Goal: Task Accomplishment & Management: Manage account settings

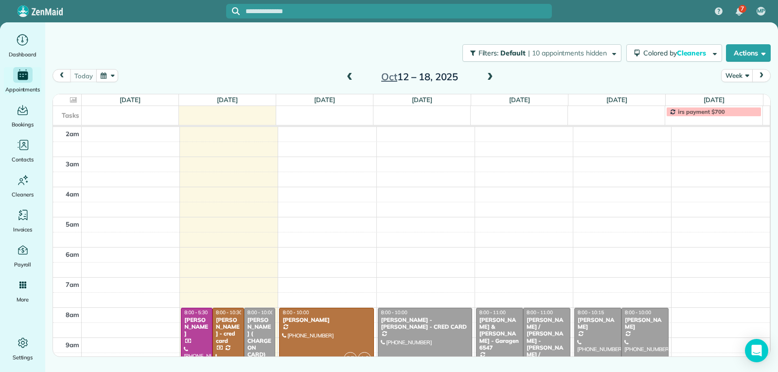
scroll to position [141, 0]
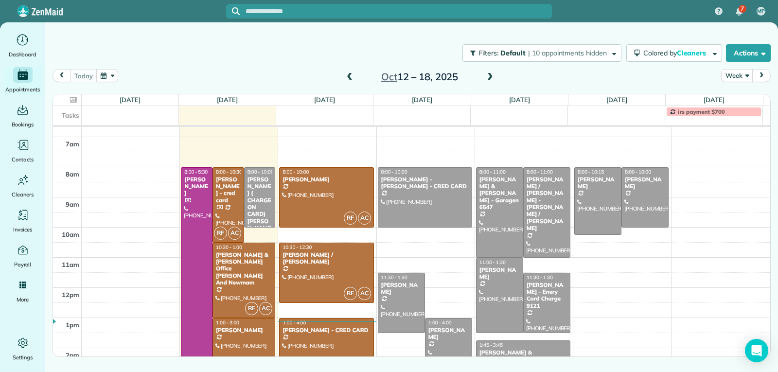
drag, startPoint x: 353, startPoint y: 80, endPoint x: 390, endPoint y: 89, distance: 38.2
click at [353, 80] on span at bounding box center [349, 77] width 11 height 9
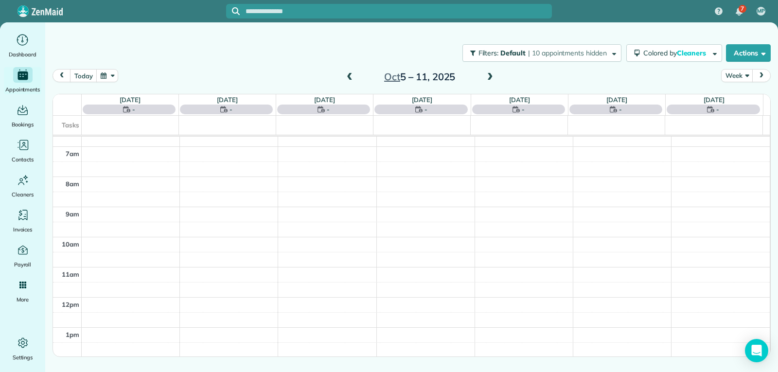
scroll to position [151, 0]
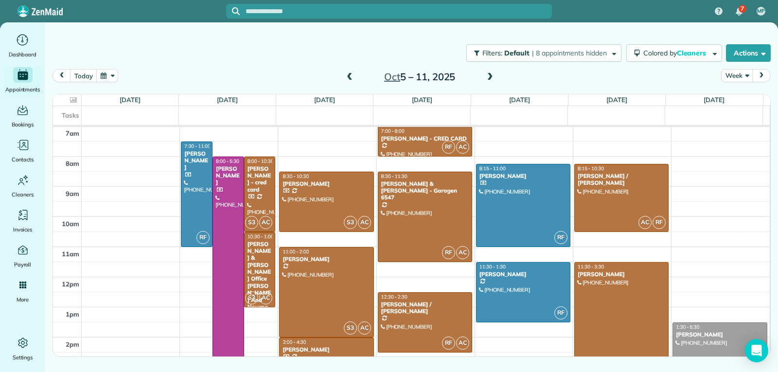
click at [489, 75] on span at bounding box center [490, 77] width 11 height 9
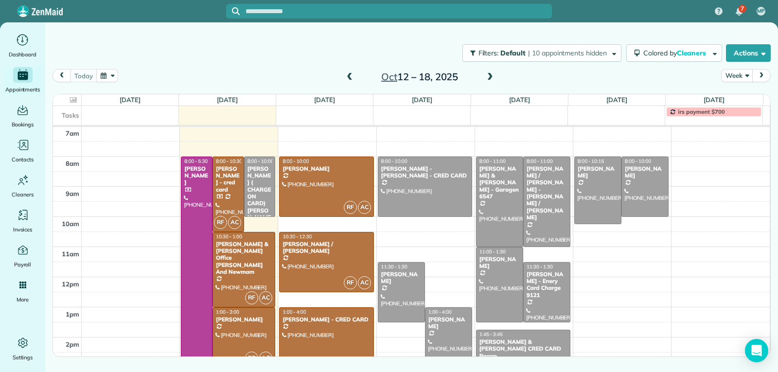
click at [350, 80] on span at bounding box center [349, 77] width 11 height 9
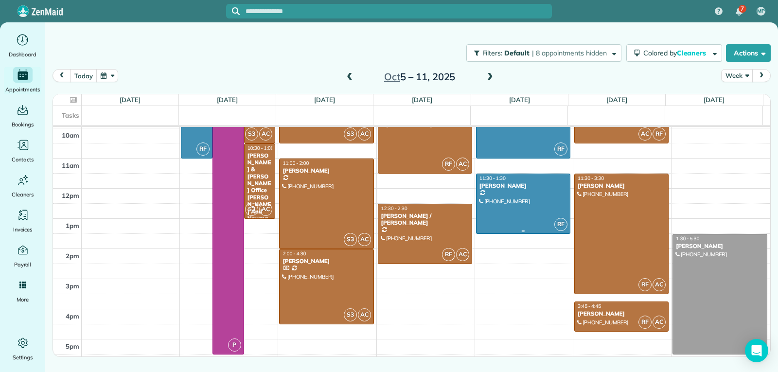
scroll to position [247, 0]
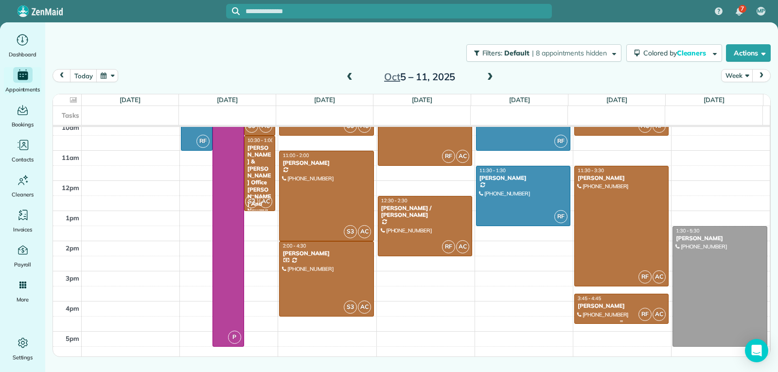
click at [598, 305] on div "[PERSON_NAME]" at bounding box center [621, 305] width 88 height 7
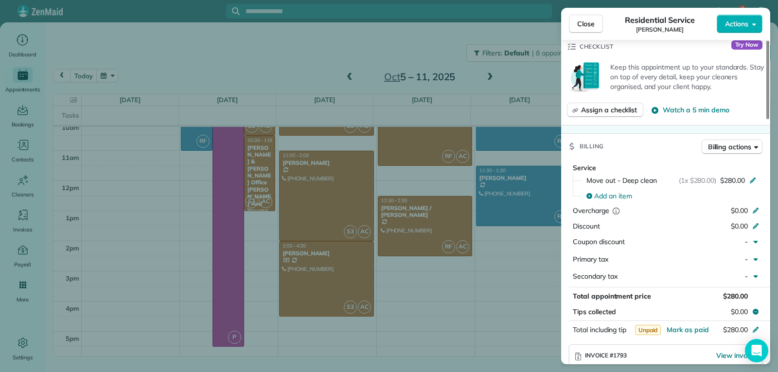
scroll to position [389, 0]
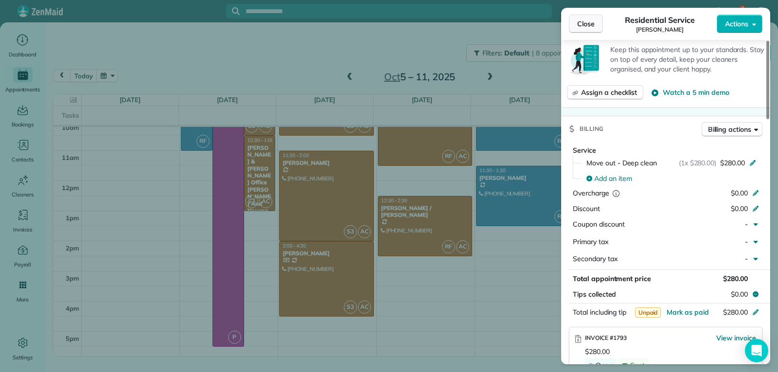
click at [580, 26] on span "Close" at bounding box center [586, 24] width 18 height 10
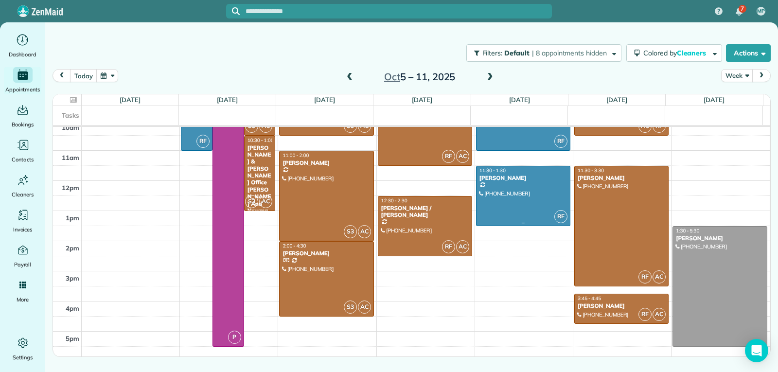
click at [509, 183] on div at bounding box center [522, 195] width 93 height 59
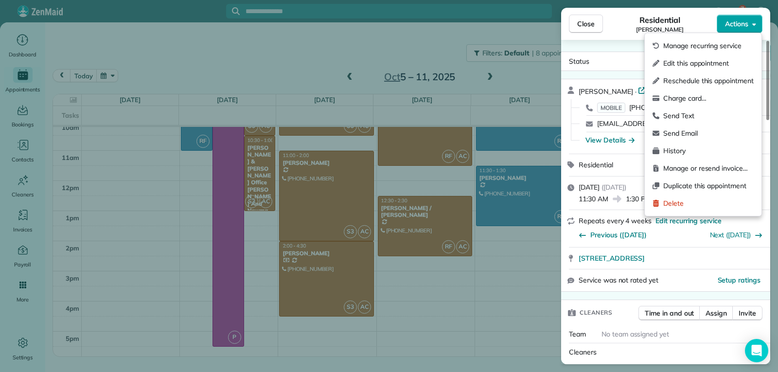
click at [733, 28] on span "Actions" at bounding box center [736, 24] width 23 height 10
click at [688, 97] on span "Charge card…" at bounding box center [708, 98] width 90 height 10
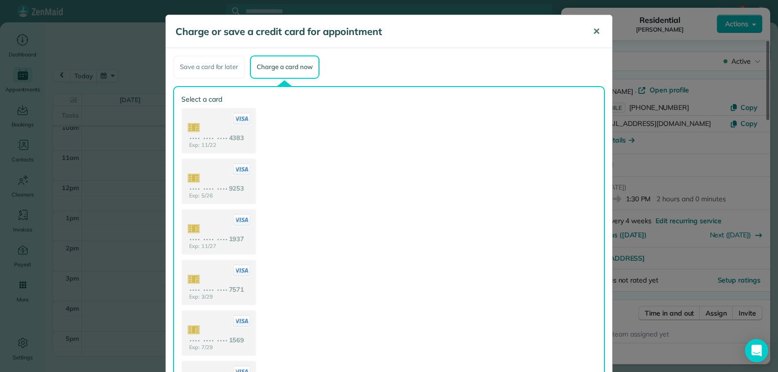
click at [594, 32] on span "✕" at bounding box center [596, 31] width 7 height 11
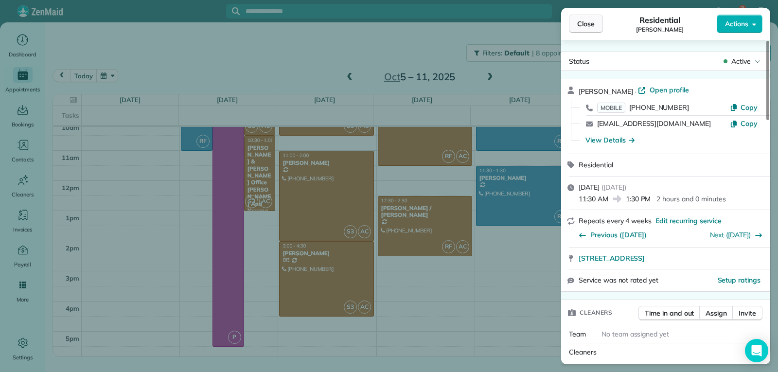
click at [578, 24] on span "Close" at bounding box center [586, 24] width 18 height 10
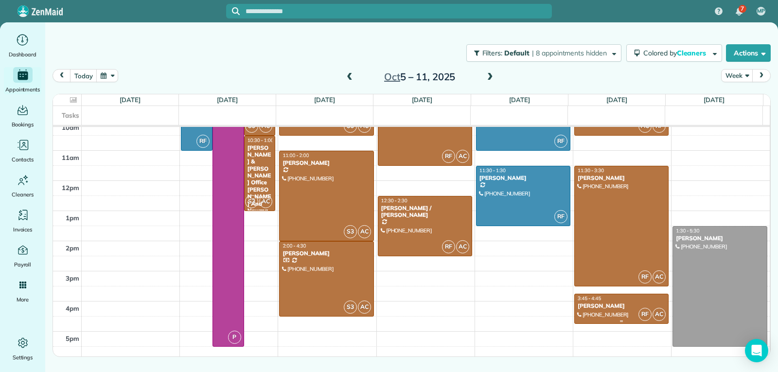
click at [609, 306] on div "[PERSON_NAME]" at bounding box center [621, 305] width 88 height 7
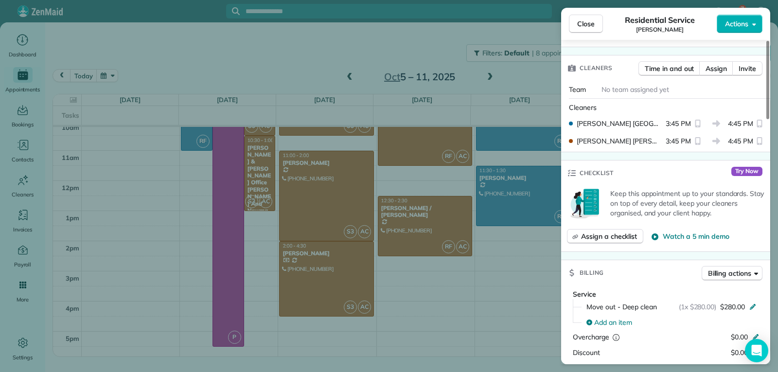
scroll to position [442, 0]
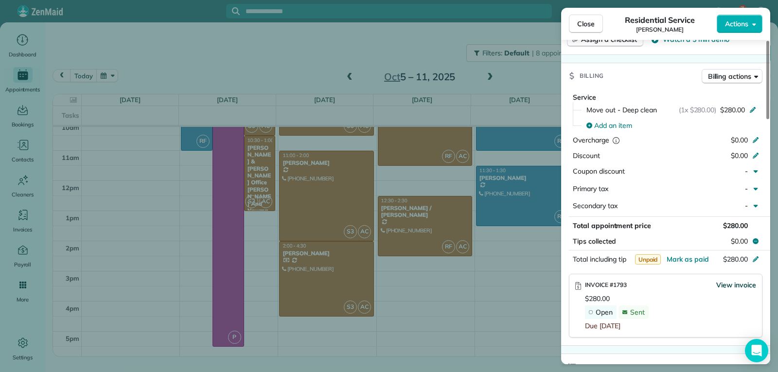
click at [721, 280] on span "View invoice" at bounding box center [736, 285] width 40 height 10
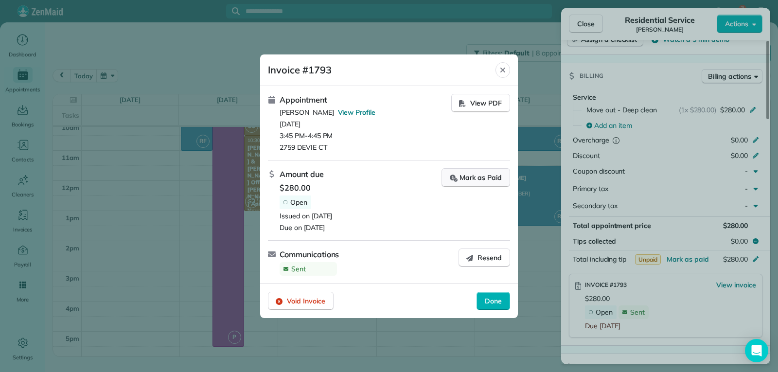
click at [478, 177] on div "Mark as Paid" at bounding box center [476, 178] width 52 height 10
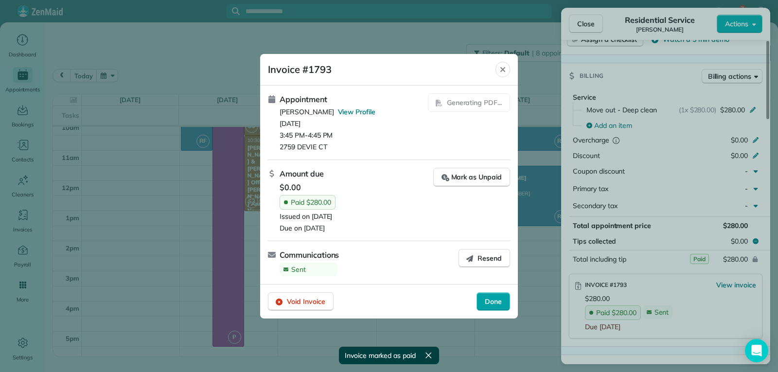
click at [496, 299] on span "Done" at bounding box center [493, 302] width 17 height 10
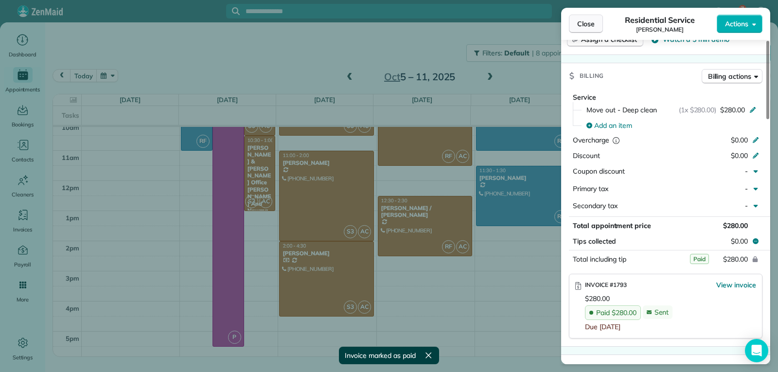
click at [590, 21] on span "Close" at bounding box center [586, 24] width 18 height 10
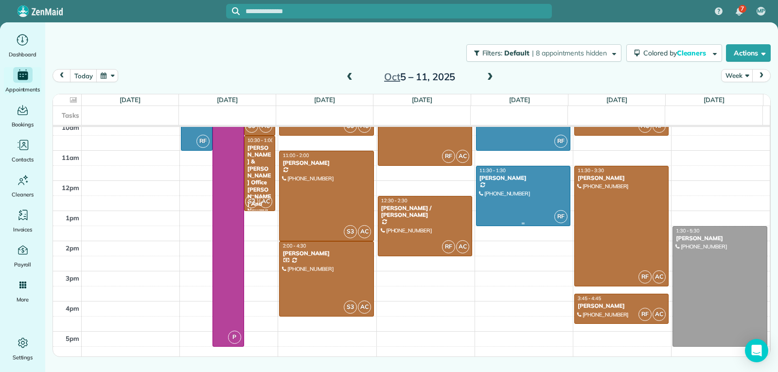
click at [529, 183] on div at bounding box center [522, 195] width 93 height 59
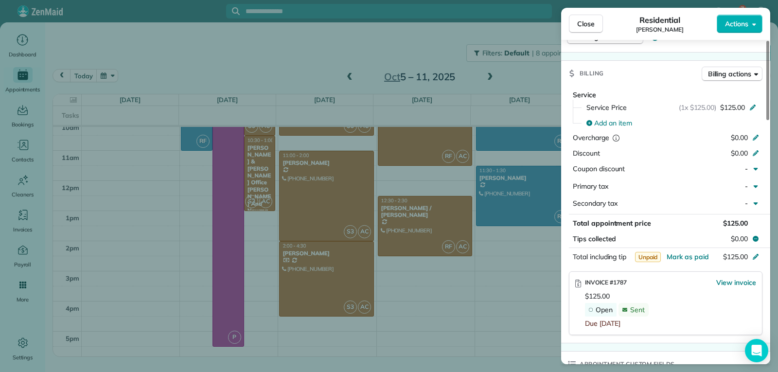
scroll to position [438, 0]
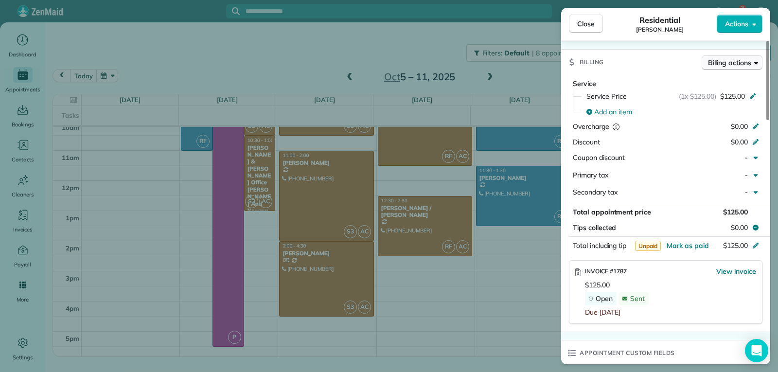
click at [740, 65] on span "Billing actions" at bounding box center [729, 63] width 43 height 10
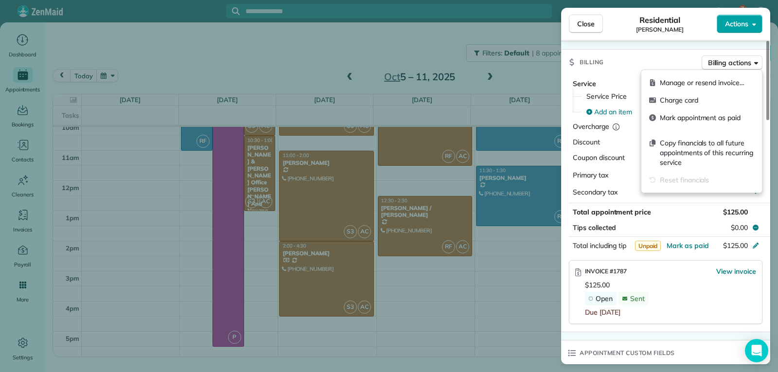
click at [739, 23] on span "Actions" at bounding box center [736, 24] width 23 height 10
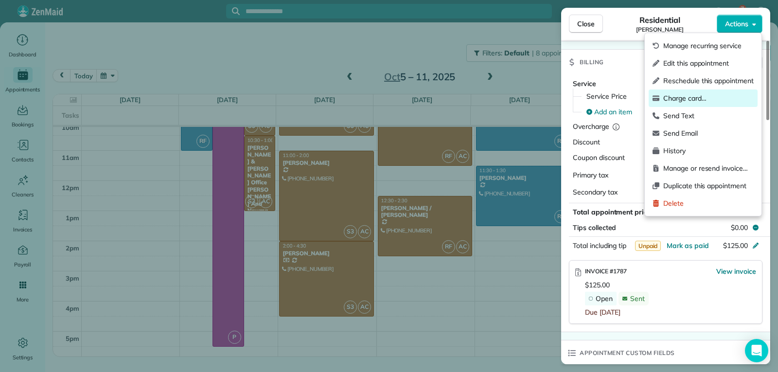
click at [691, 98] on span "Charge card…" at bounding box center [708, 98] width 90 height 10
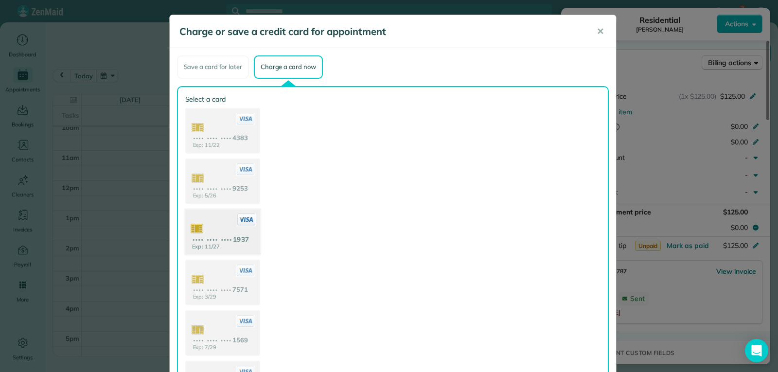
click at [224, 245] on use at bounding box center [222, 232] width 75 height 47
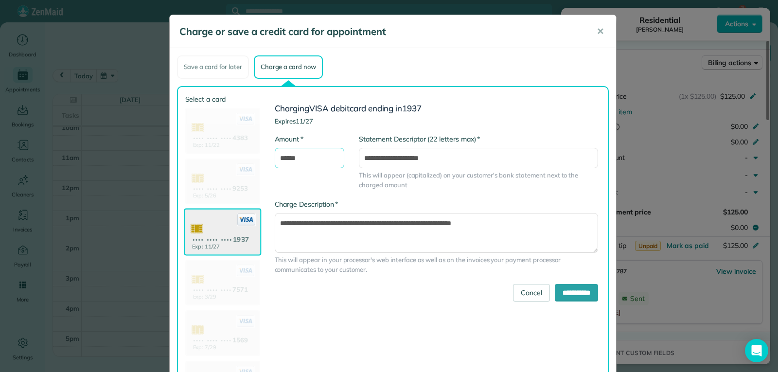
click at [282, 161] on input "******" at bounding box center [310, 158] width 70 height 20
click at [281, 159] on input "******" at bounding box center [310, 158] width 70 height 20
type input "******"
click at [572, 295] on input "**********" at bounding box center [576, 293] width 43 height 18
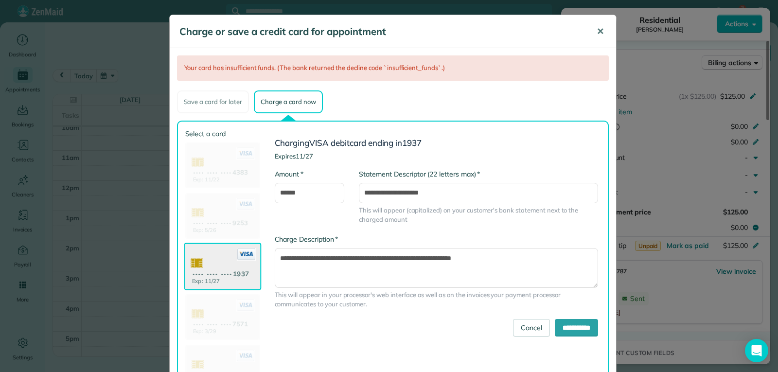
click at [601, 31] on button "✕" at bounding box center [600, 31] width 22 height 23
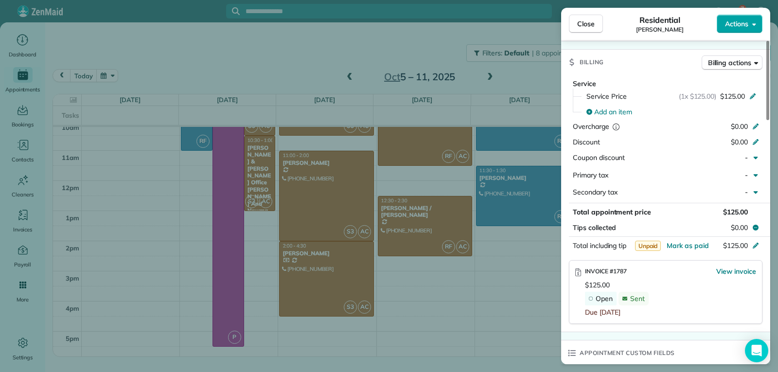
click at [730, 27] on span "Actions" at bounding box center [736, 24] width 23 height 10
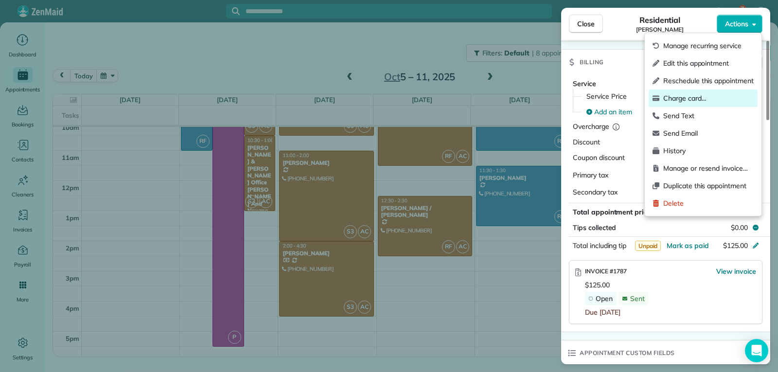
click at [680, 101] on span "Charge card…" at bounding box center [708, 98] width 90 height 10
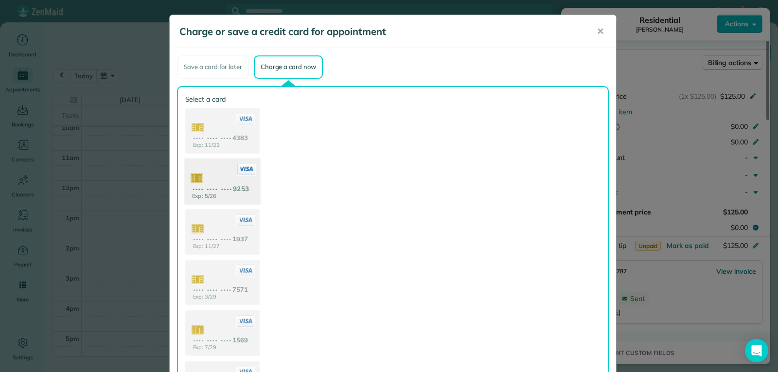
click at [223, 195] on use at bounding box center [222, 182] width 75 height 47
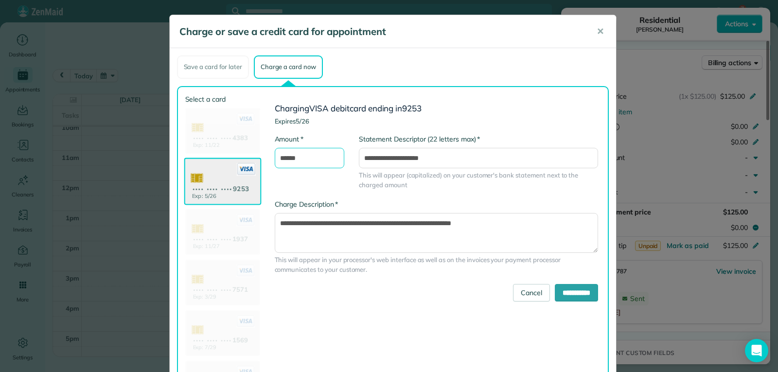
drag, startPoint x: 284, startPoint y: 154, endPoint x: 282, endPoint y: 160, distance: 6.3
click at [282, 160] on input "******" at bounding box center [310, 158] width 70 height 20
type input "******"
click at [558, 290] on input "**********" at bounding box center [576, 293] width 43 height 18
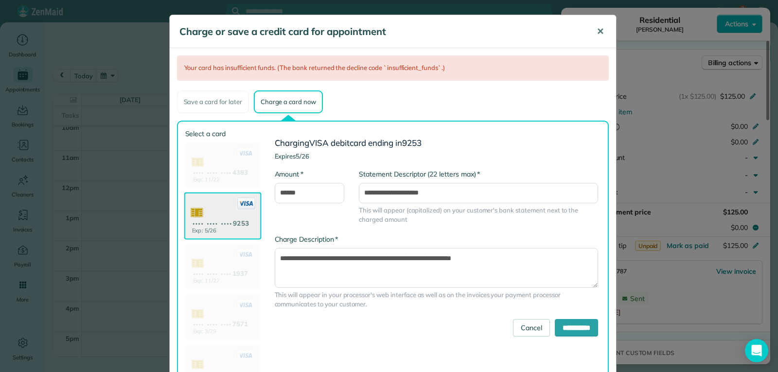
click at [592, 34] on button "✕" at bounding box center [600, 31] width 22 height 23
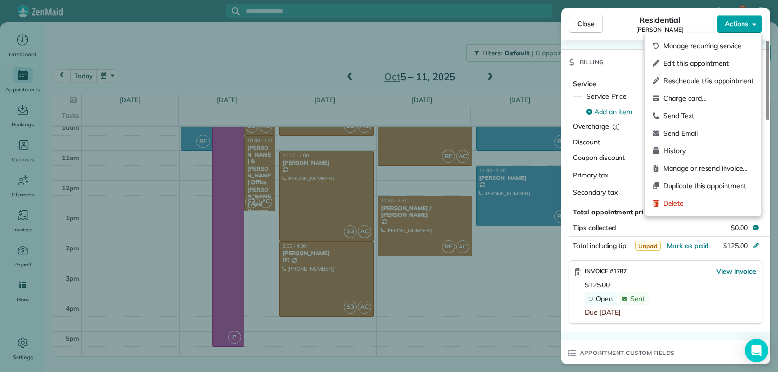
click at [734, 20] on span "Actions" at bounding box center [736, 24] width 23 height 10
click at [707, 100] on span "Charge card…" at bounding box center [708, 98] width 90 height 10
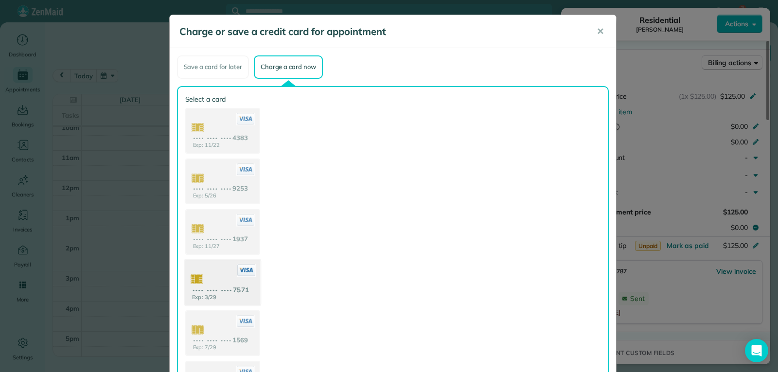
click at [218, 297] on use at bounding box center [222, 283] width 75 height 47
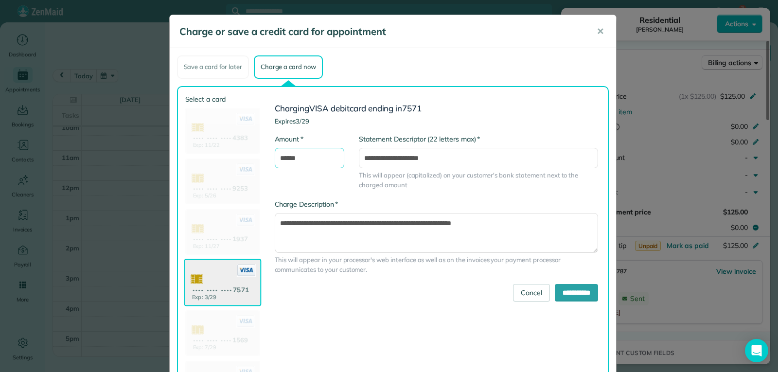
click at [282, 158] on input "******" at bounding box center [310, 158] width 70 height 20
type input "******"
click at [563, 287] on input "**********" at bounding box center [576, 293] width 43 height 18
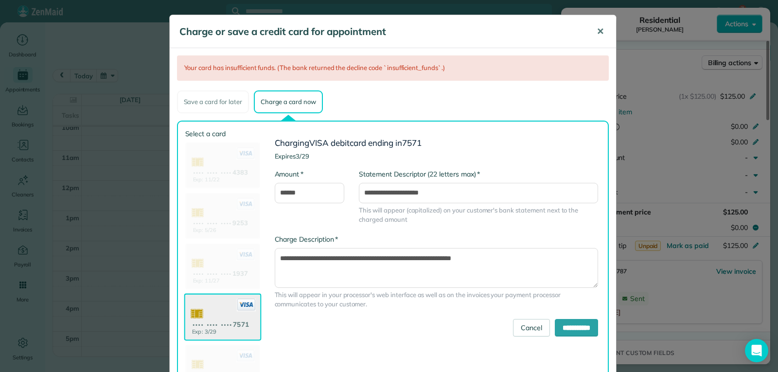
click at [597, 35] on span "✕" at bounding box center [600, 31] width 7 height 11
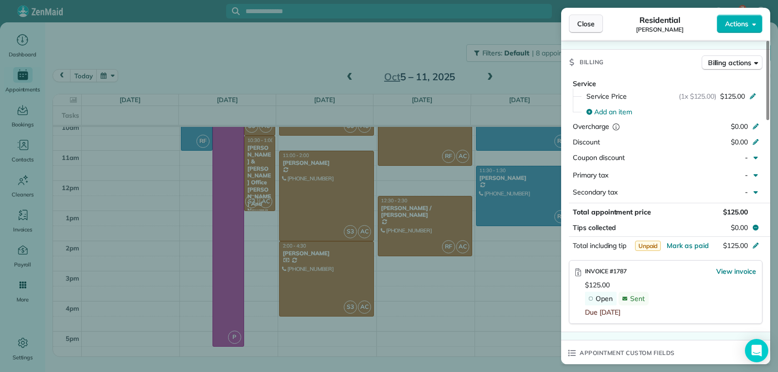
click at [583, 21] on span "Close" at bounding box center [586, 24] width 18 height 10
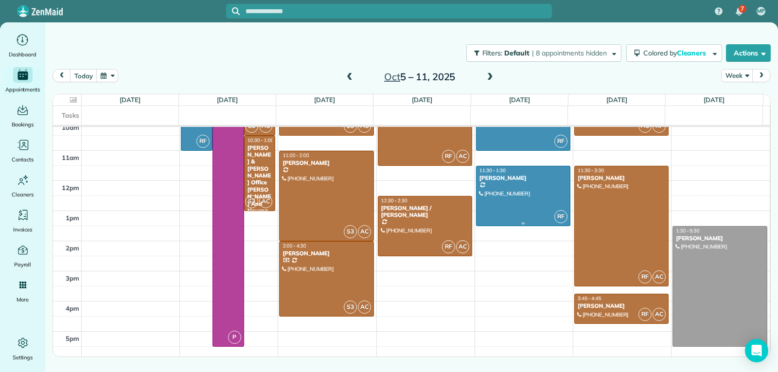
click at [522, 188] on div at bounding box center [522, 195] width 93 height 59
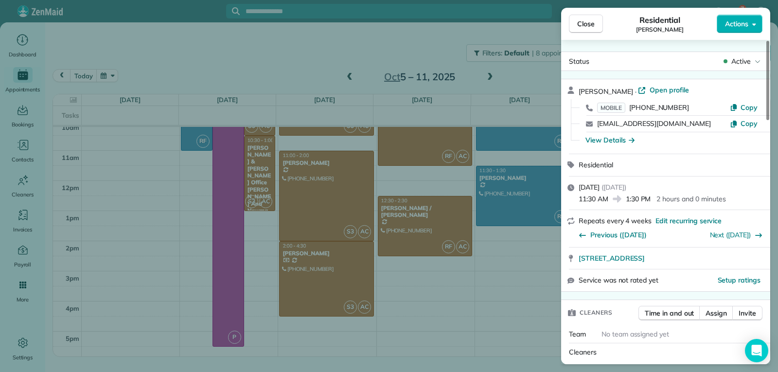
scroll to position [438, 0]
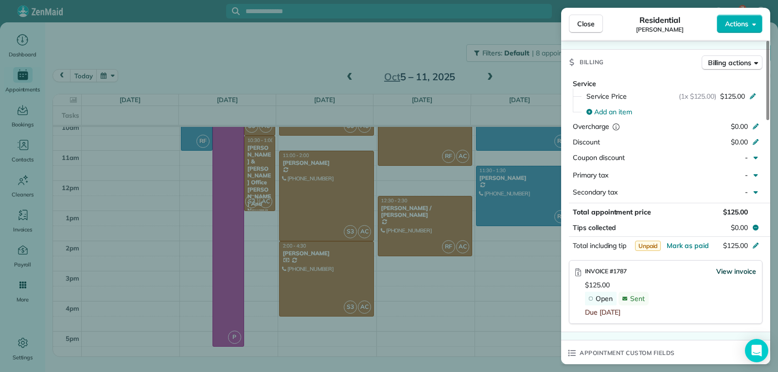
click at [739, 269] on span "View invoice" at bounding box center [736, 271] width 40 height 10
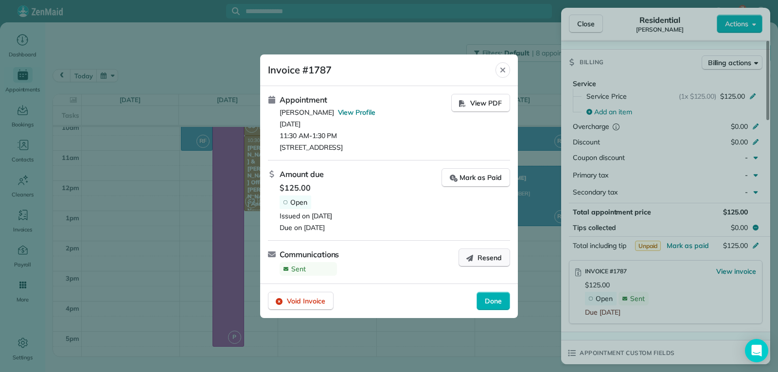
click at [477, 258] on button "Resend" at bounding box center [484, 257] width 52 height 18
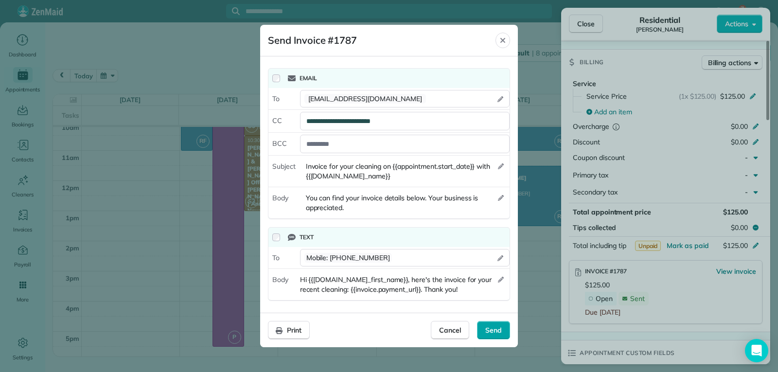
click at [499, 334] on span "Send" at bounding box center [493, 330] width 17 height 10
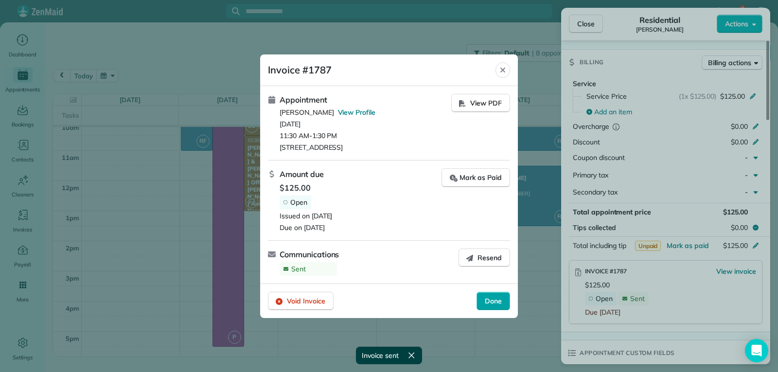
click at [485, 301] on span "Done" at bounding box center [493, 301] width 17 height 10
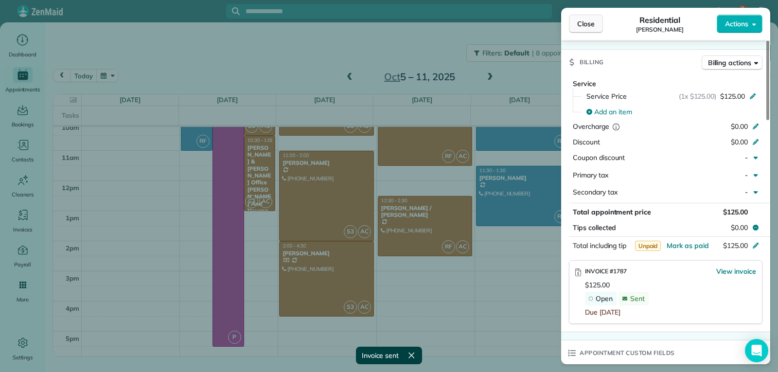
click at [575, 25] on button "Close" at bounding box center [586, 24] width 34 height 18
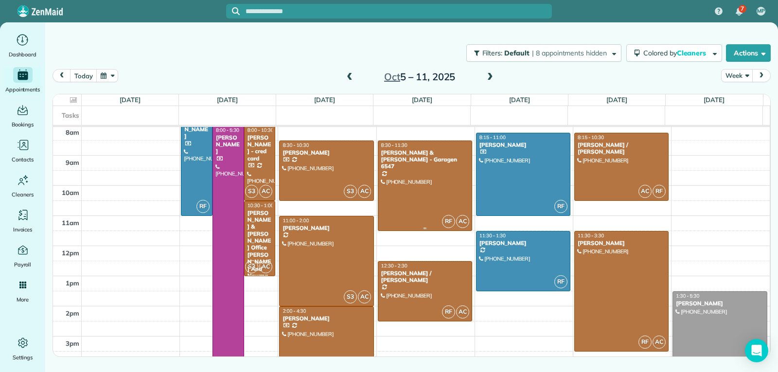
scroll to position [199, 0]
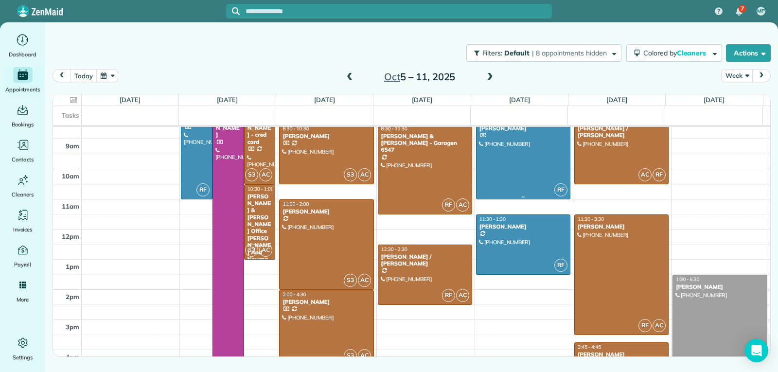
click at [513, 166] on div at bounding box center [522, 158] width 93 height 82
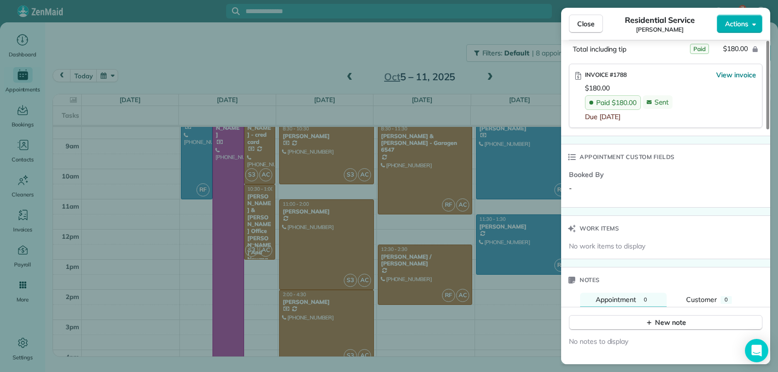
scroll to position [634, 0]
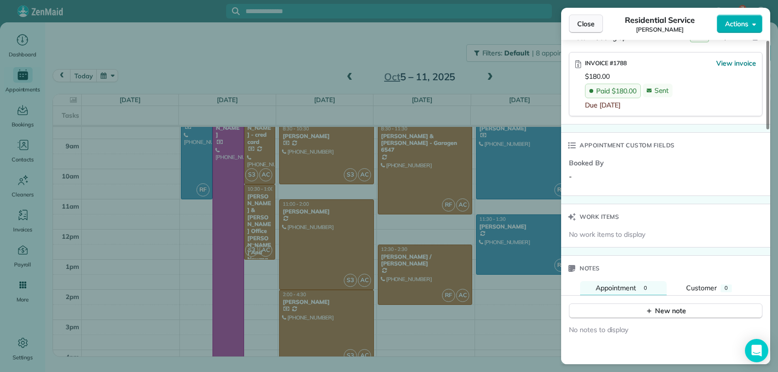
click at [584, 25] on span "Close" at bounding box center [586, 24] width 18 height 10
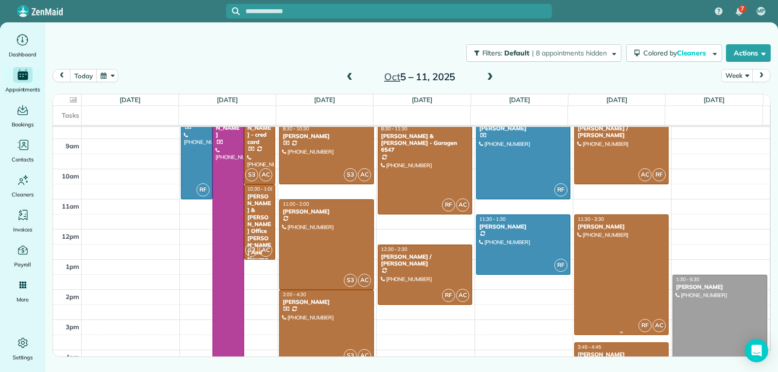
click at [627, 282] on div at bounding box center [621, 275] width 93 height 120
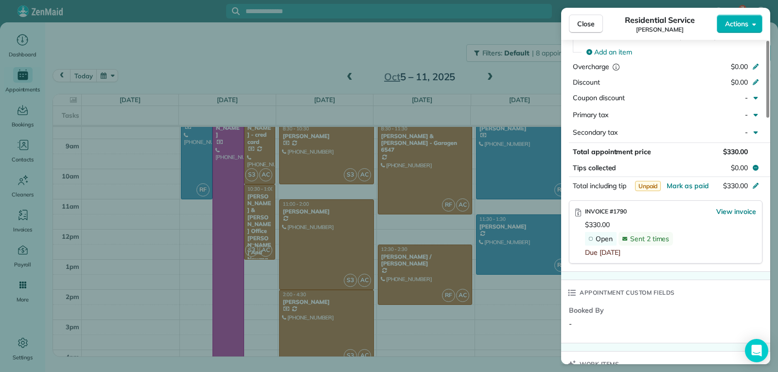
scroll to position [538, 0]
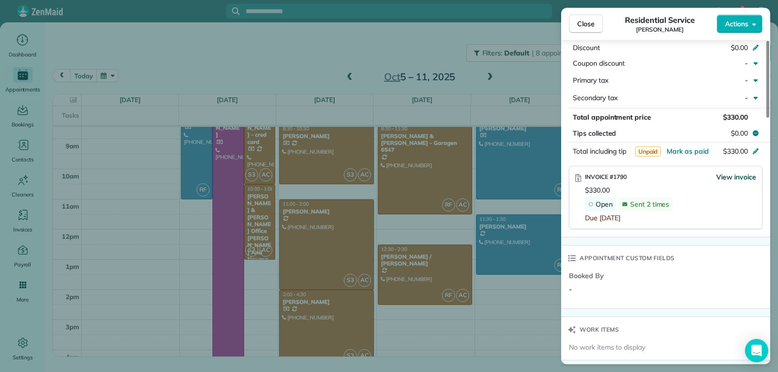
click at [722, 177] on span "View invoice" at bounding box center [736, 177] width 40 height 10
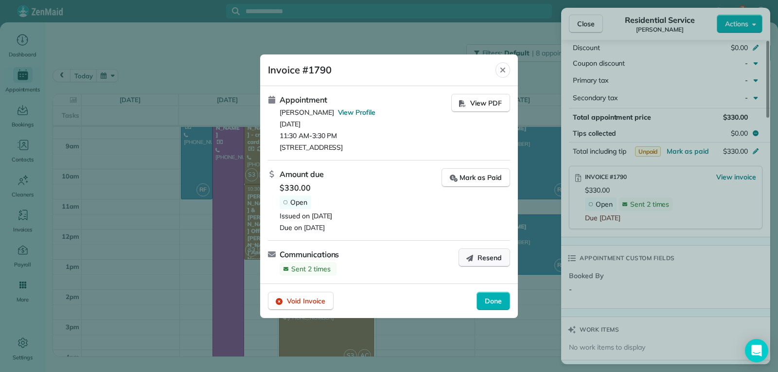
click at [485, 257] on span "Resend" at bounding box center [489, 258] width 24 height 10
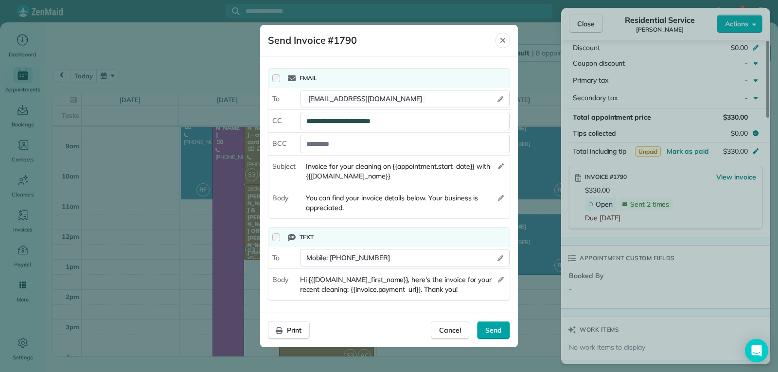
click at [497, 333] on span "Send" at bounding box center [493, 330] width 17 height 10
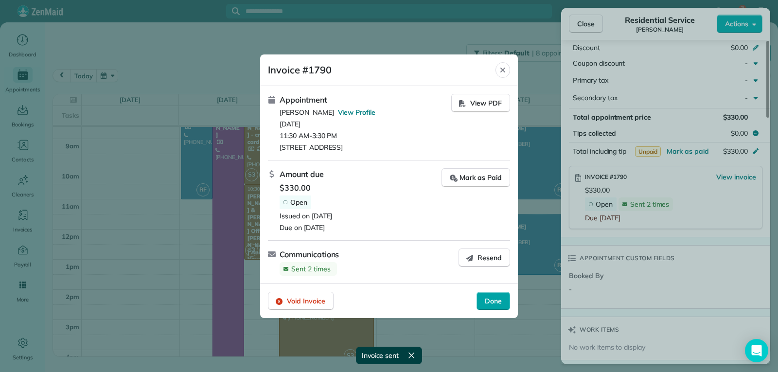
click at [487, 294] on div "Done" at bounding box center [493, 301] width 34 height 18
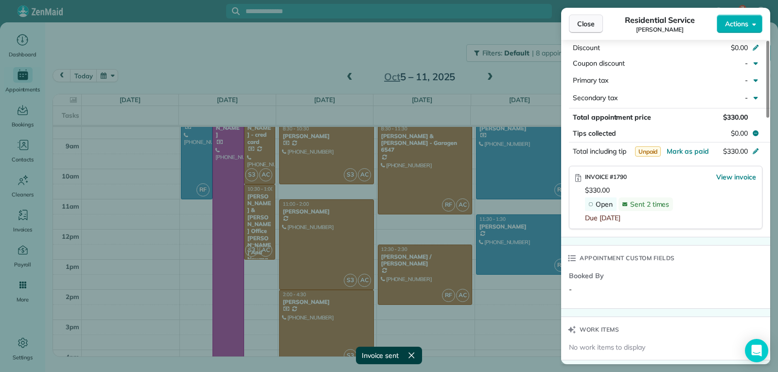
click at [587, 29] on button "Close" at bounding box center [586, 24] width 34 height 18
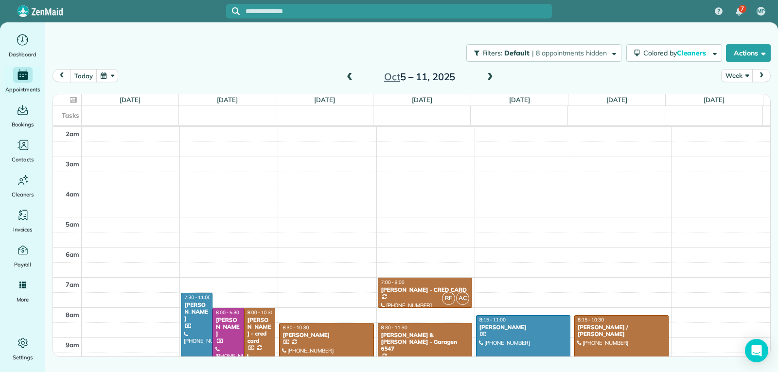
scroll to position [205, 0]
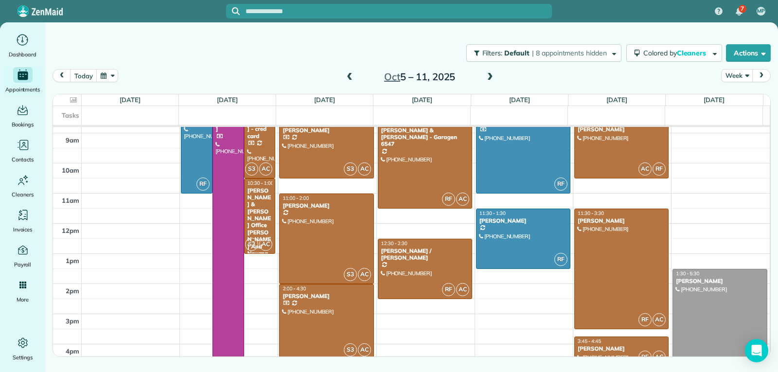
click at [710, 316] on div at bounding box center [720, 329] width 94 height 120
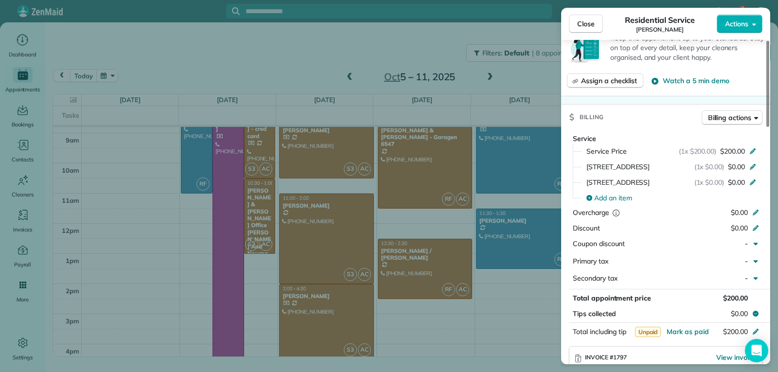
scroll to position [486, 0]
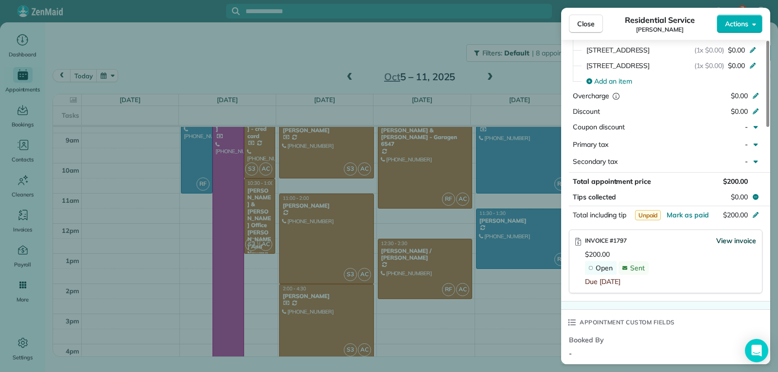
click at [725, 239] on span "View invoice" at bounding box center [736, 241] width 40 height 10
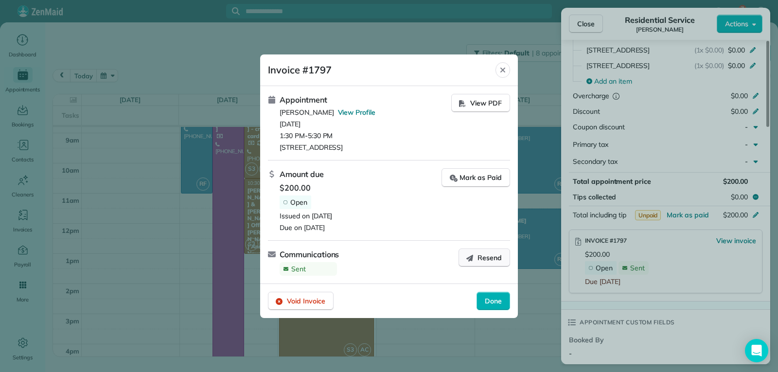
click at [474, 258] on icon "button" at bounding box center [470, 258] width 8 height 8
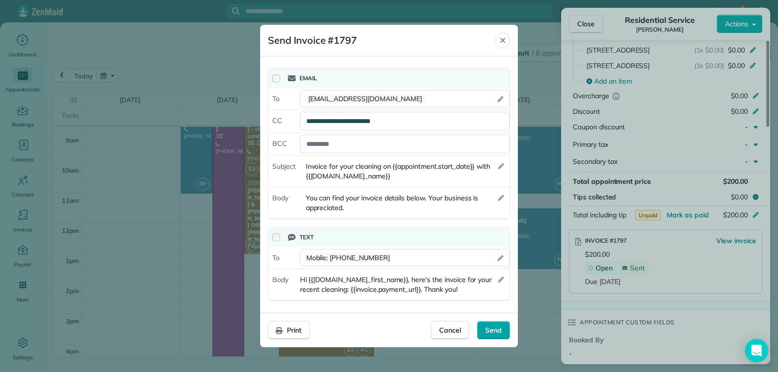
click at [489, 329] on span "Send" at bounding box center [493, 330] width 17 height 10
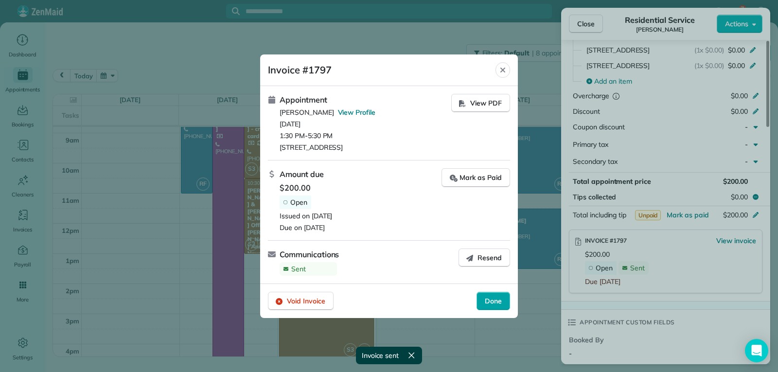
click at [491, 299] on span "Done" at bounding box center [493, 301] width 17 height 10
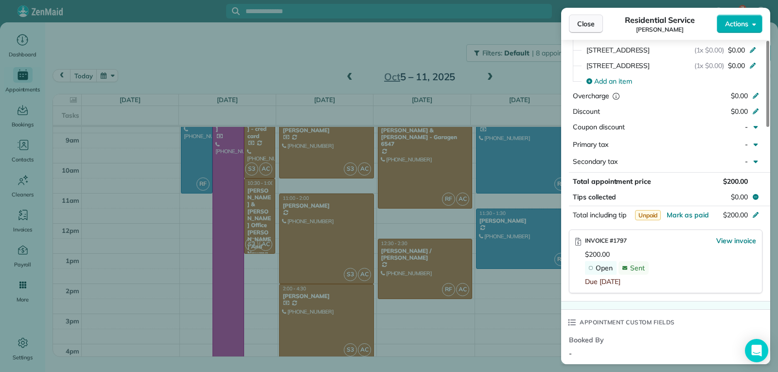
click at [573, 25] on button "Close" at bounding box center [586, 24] width 34 height 18
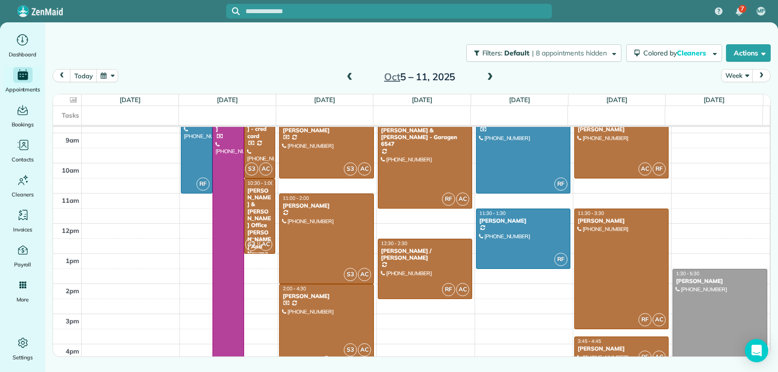
click at [323, 311] on div at bounding box center [326, 321] width 93 height 74
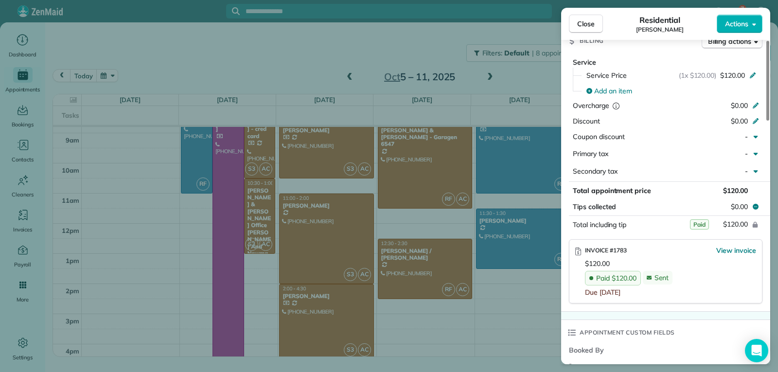
scroll to position [535, 0]
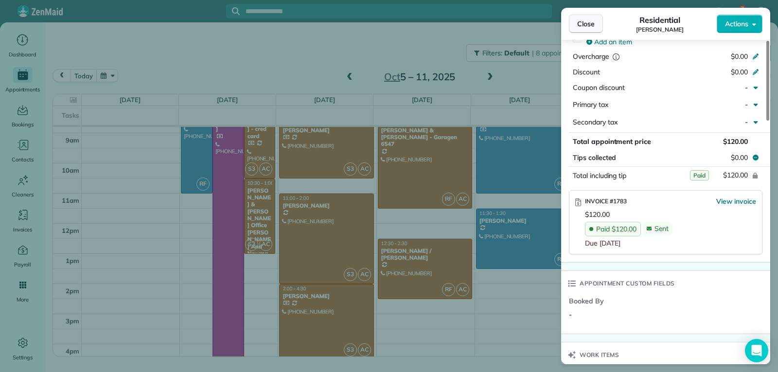
click at [584, 23] on span "Close" at bounding box center [586, 24] width 18 height 10
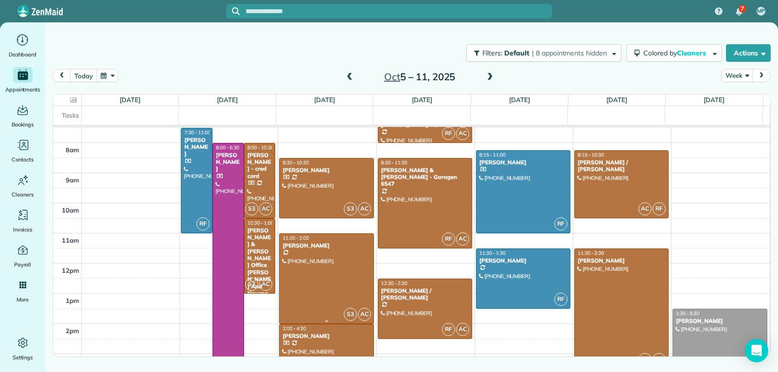
scroll to position [107, 0]
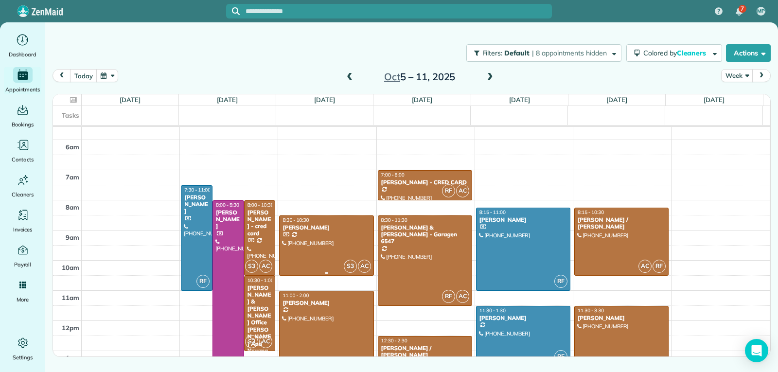
click at [328, 235] on div at bounding box center [326, 245] width 93 height 59
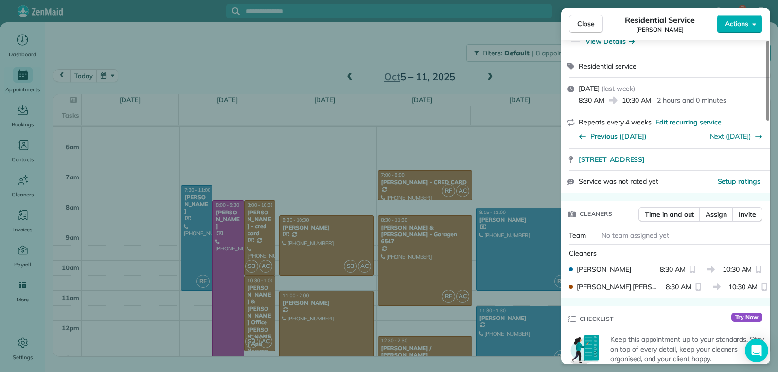
scroll to position [488, 0]
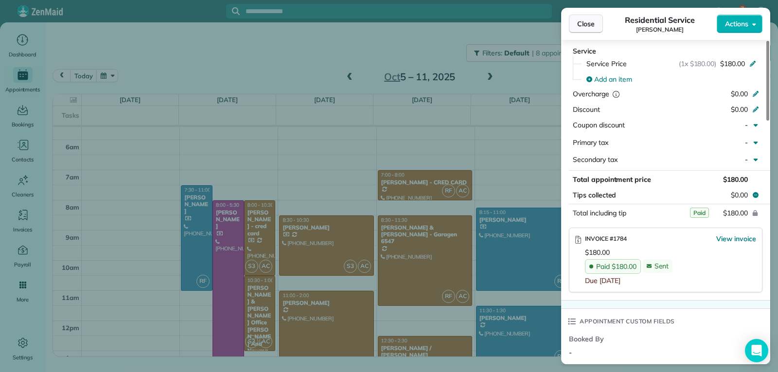
click at [577, 21] on button "Close" at bounding box center [586, 24] width 34 height 18
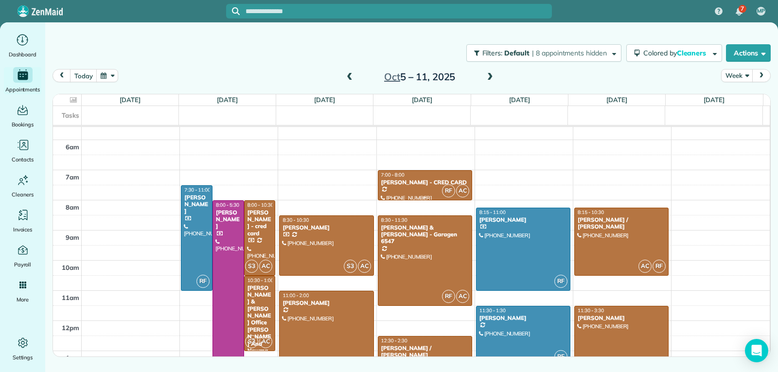
click at [404, 184] on div "[PERSON_NAME] - CRED CARD" at bounding box center [425, 182] width 88 height 7
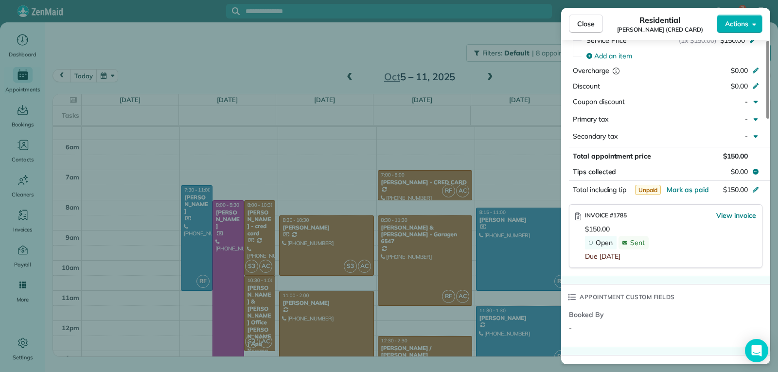
scroll to position [535, 0]
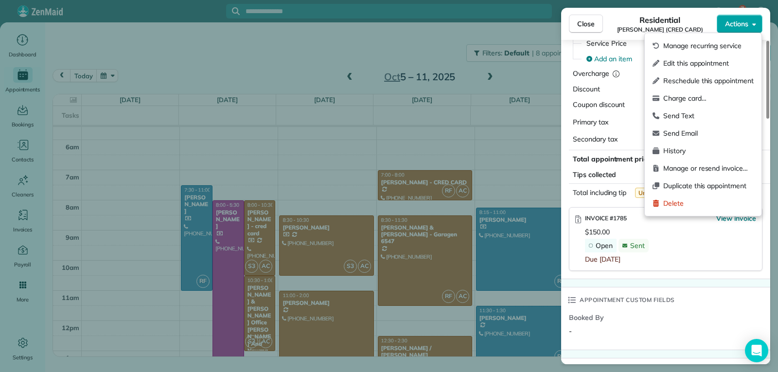
click at [740, 29] on button "Actions" at bounding box center [740, 24] width 46 height 18
click at [697, 99] on span "Charge card…" at bounding box center [708, 98] width 90 height 10
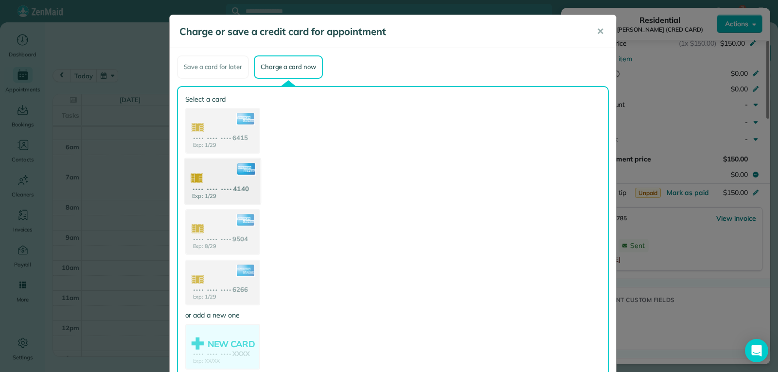
click at [219, 194] on use at bounding box center [222, 182] width 75 height 47
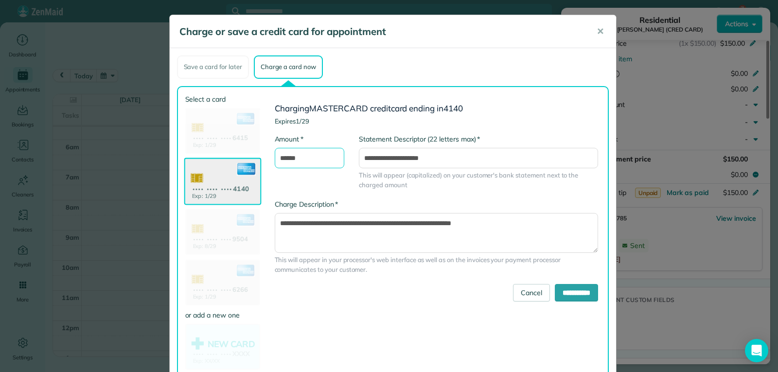
drag, startPoint x: 284, startPoint y: 159, endPoint x: 279, endPoint y: 163, distance: 6.9
click at [279, 163] on input "******" at bounding box center [310, 158] width 70 height 20
type input "******"
click at [558, 291] on input "**********" at bounding box center [576, 293] width 43 height 18
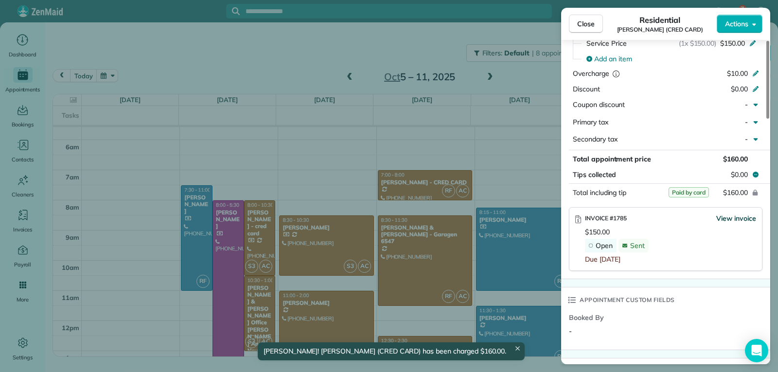
click at [739, 213] on span "View invoice" at bounding box center [736, 218] width 40 height 10
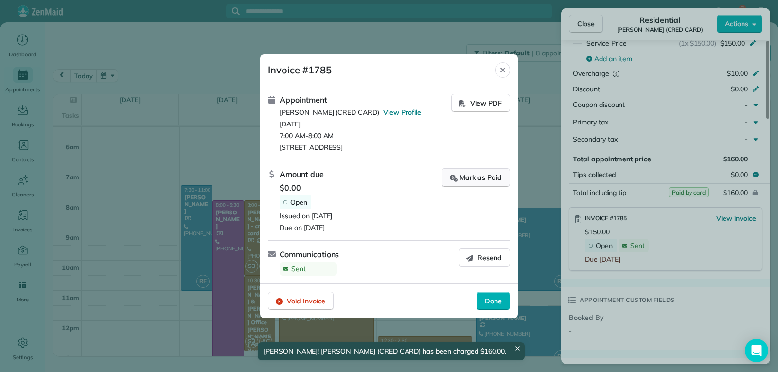
click at [465, 177] on div "Mark as Paid" at bounding box center [476, 178] width 52 height 10
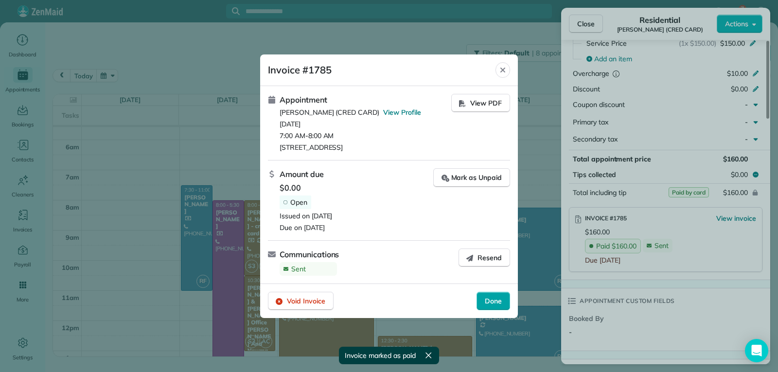
click at [498, 300] on span "Done" at bounding box center [493, 301] width 17 height 10
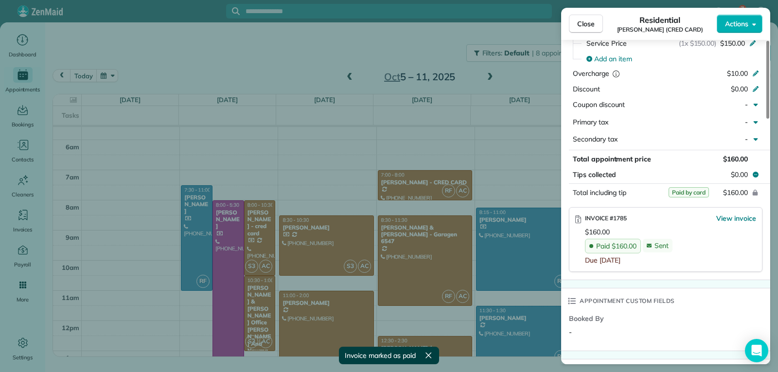
click at [561, 28] on div "Close Residential [PERSON_NAME] (CRED CARD) Actions Status Active [PERSON_NAME]…" at bounding box center [389, 186] width 778 height 372
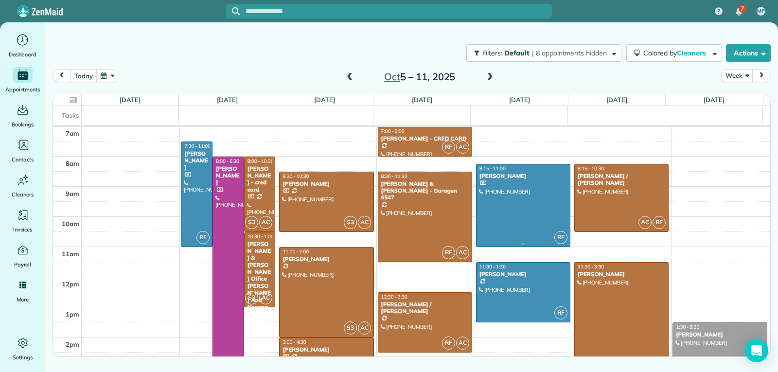
scroll to position [150, 0]
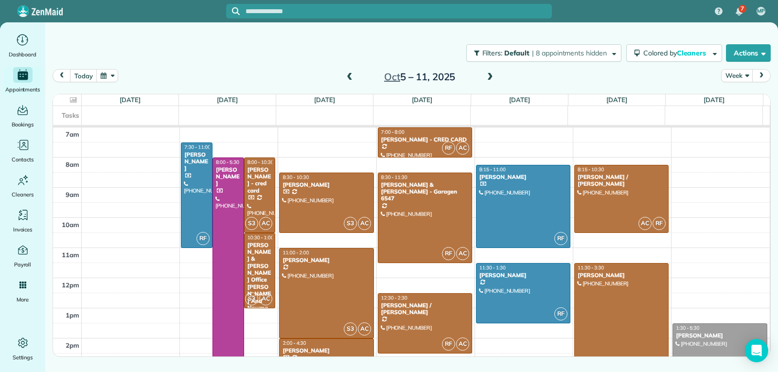
click at [489, 80] on span at bounding box center [490, 77] width 11 height 9
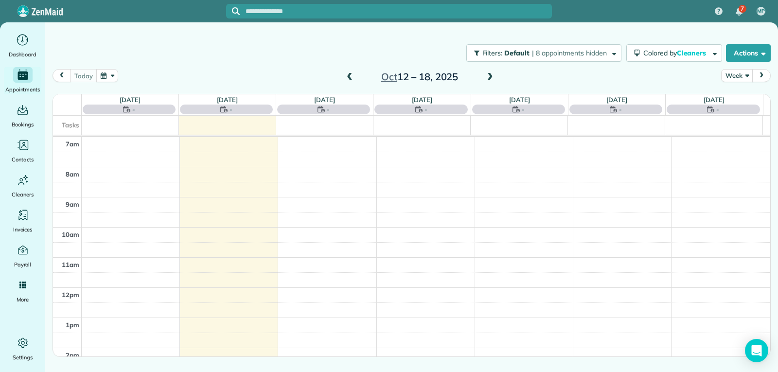
scroll to position [151, 0]
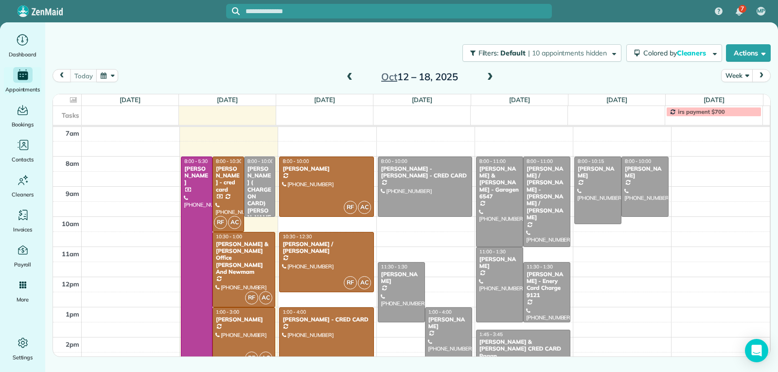
click at [346, 76] on span at bounding box center [349, 77] width 11 height 9
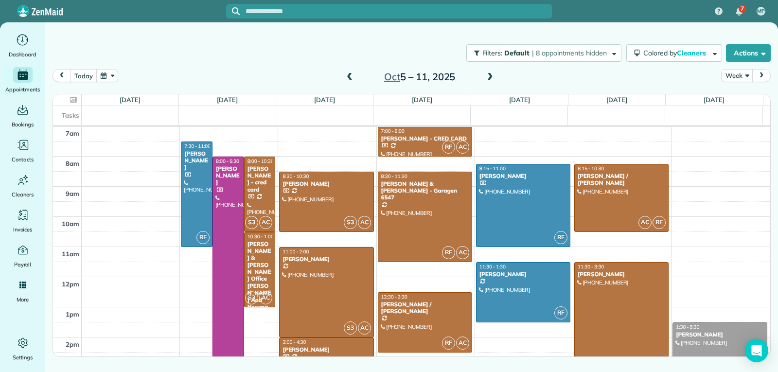
click at [346, 76] on span at bounding box center [349, 77] width 11 height 9
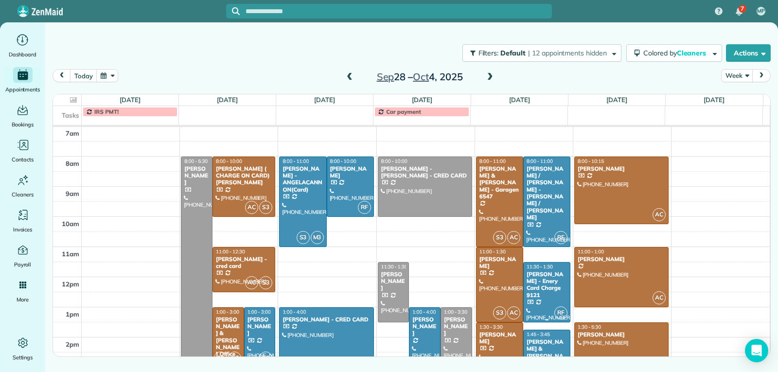
click at [535, 268] on span "11:30 - 1:30" at bounding box center [540, 267] width 26 height 6
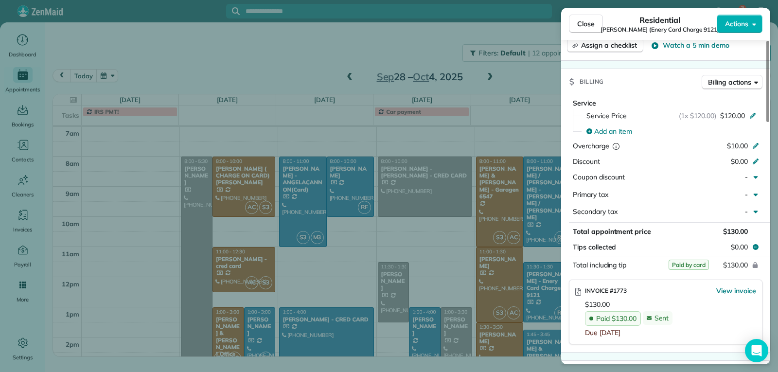
scroll to position [488, 0]
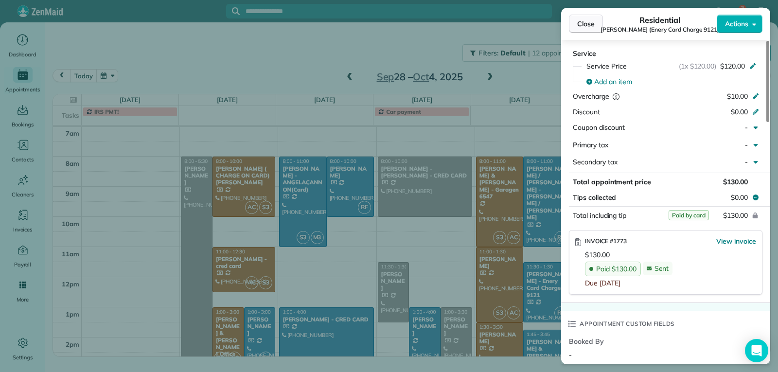
click at [591, 27] on span "Close" at bounding box center [586, 24] width 18 height 10
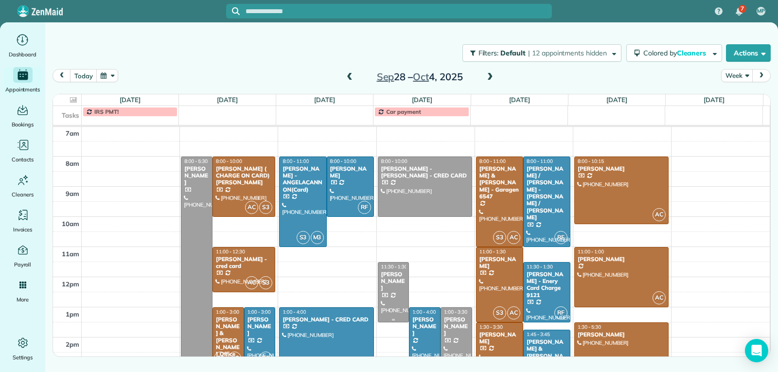
click at [386, 298] on div at bounding box center [393, 292] width 31 height 59
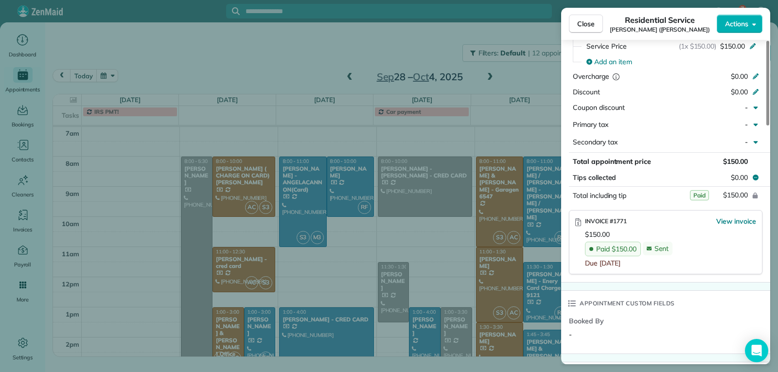
scroll to position [535, 0]
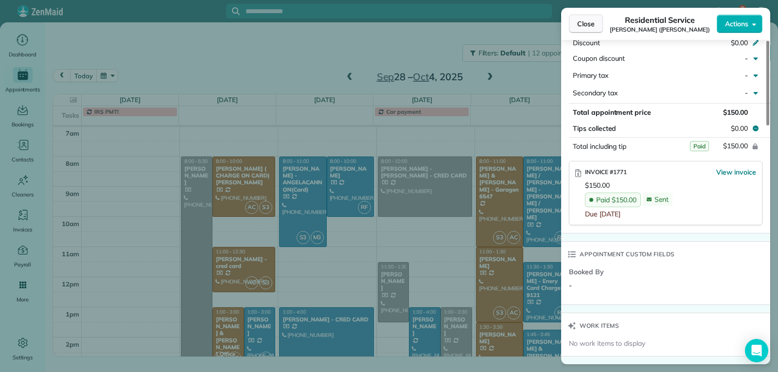
click at [584, 26] on span "Close" at bounding box center [586, 24] width 18 height 10
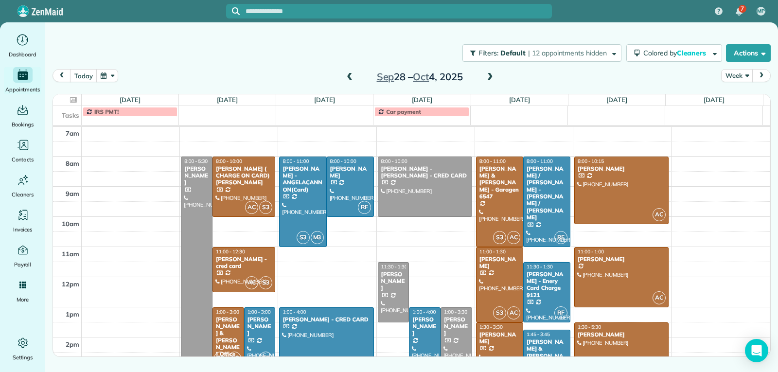
click at [451, 330] on div "[PERSON_NAME]" at bounding box center [456, 326] width 26 height 21
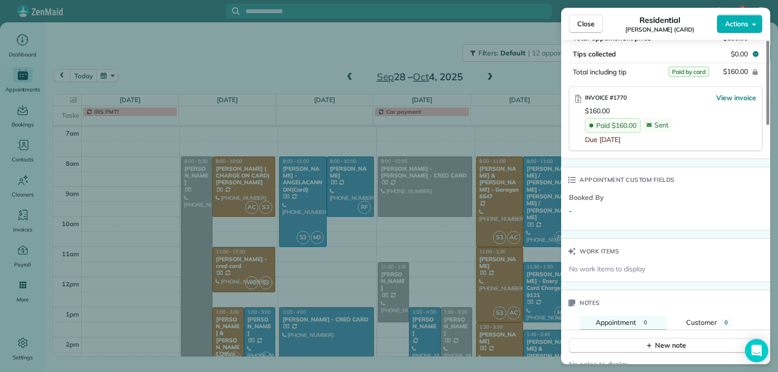
scroll to position [633, 0]
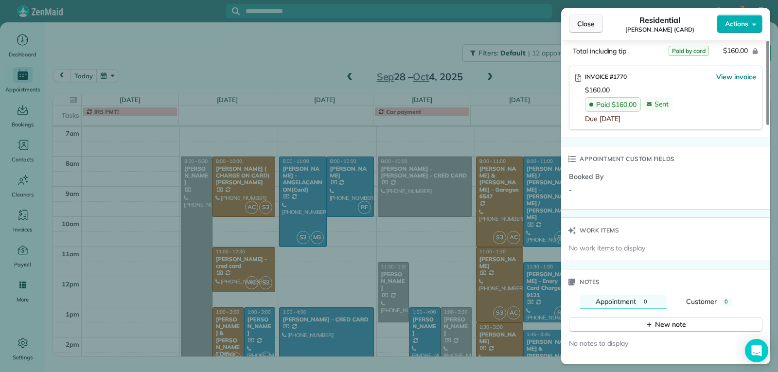
click at [585, 30] on button "Close" at bounding box center [586, 24] width 34 height 18
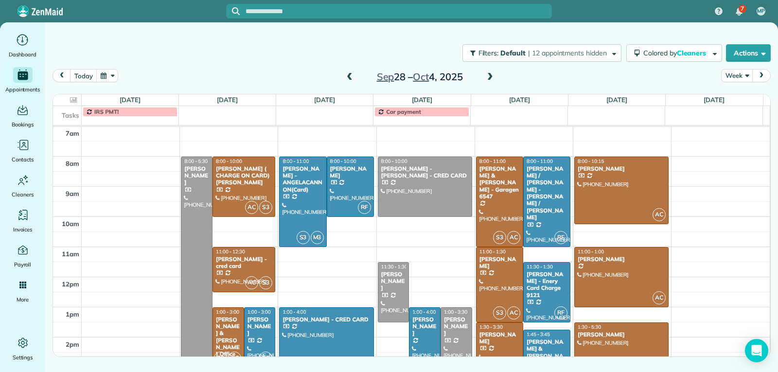
click at [481, 340] on div "[PERSON_NAME]" at bounding box center [499, 338] width 41 height 14
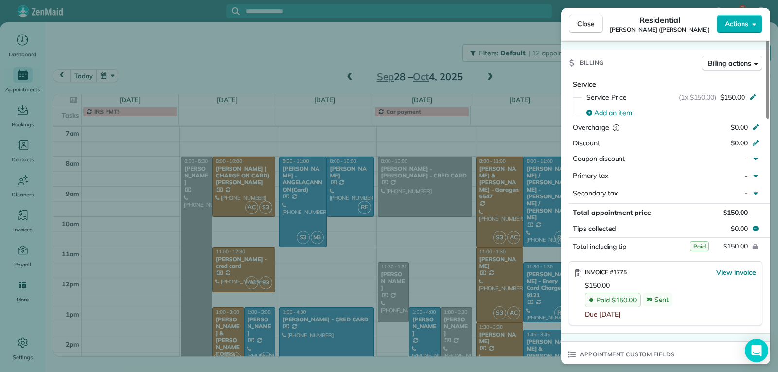
scroll to position [535, 0]
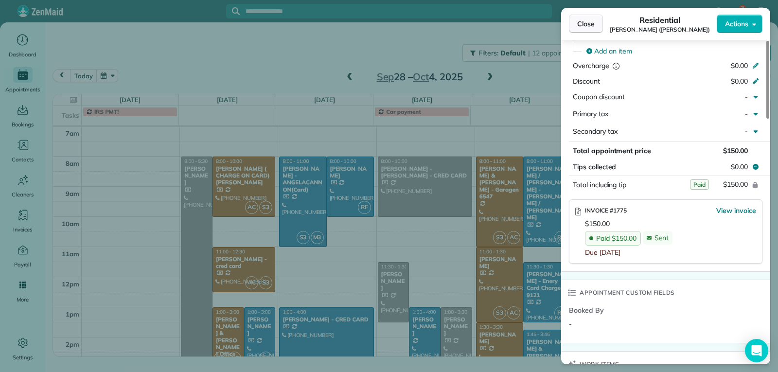
click at [583, 24] on span "Close" at bounding box center [586, 24] width 18 height 10
